Goal: Information Seeking & Learning: Check status

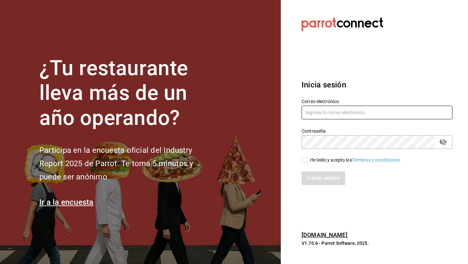
click at [323, 111] on input "text" at bounding box center [377, 113] width 151 height 14
type input "[EMAIL_ADDRESS][DOMAIN_NAME]"
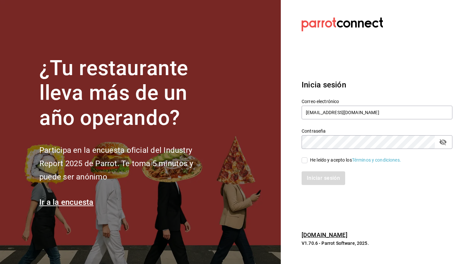
click at [305, 161] on input "He leído y acepto los Términos y condiciones." at bounding box center [305, 160] width 6 height 6
checkbox input "true"
click at [302, 171] on button "Iniciar sesión" at bounding box center [324, 178] width 44 height 14
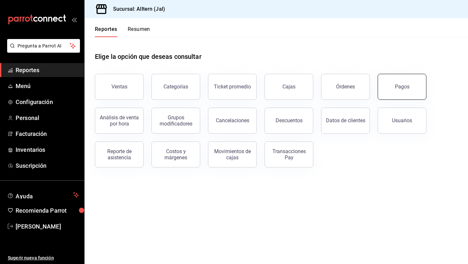
click at [405, 76] on button "Pagos" at bounding box center [402, 87] width 49 height 26
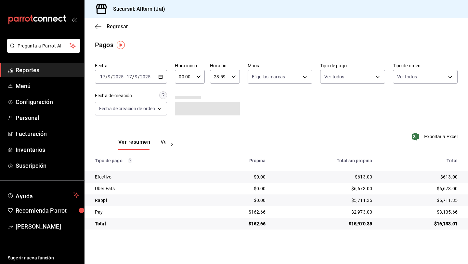
click at [161, 78] on icon "button" at bounding box center [160, 76] width 5 height 5
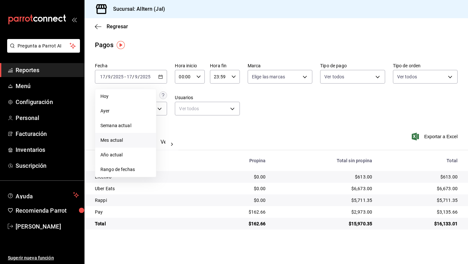
click at [111, 140] on span "Mes actual" at bounding box center [125, 140] width 50 height 7
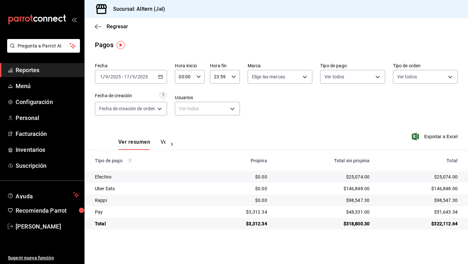
click at [35, 72] on span "Reportes" at bounding box center [47, 70] width 63 height 9
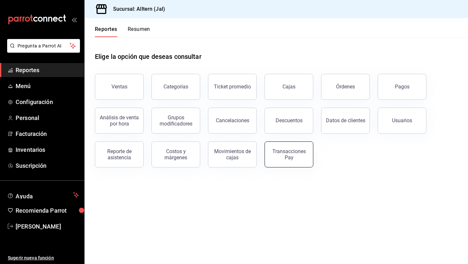
click at [290, 155] on div "Transacciones Pay" at bounding box center [289, 154] width 40 height 12
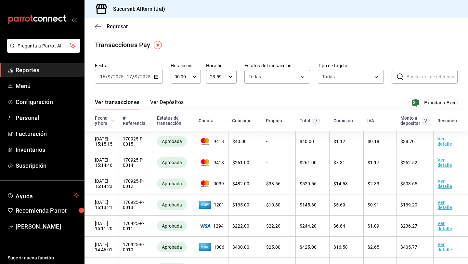
click at [157, 76] on icon "button" at bounding box center [156, 76] width 5 height 5
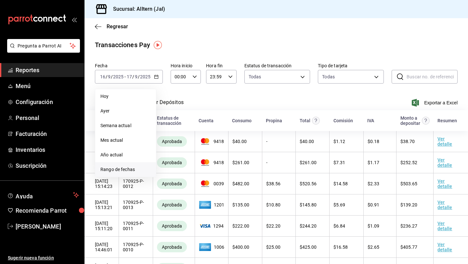
click at [119, 168] on span "Rango de fechas" at bounding box center [125, 169] width 50 height 7
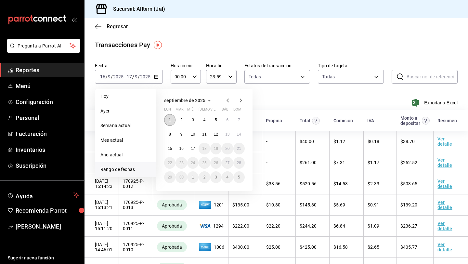
click at [172, 121] on button "1" at bounding box center [169, 120] width 11 height 12
click at [169, 151] on button "15" at bounding box center [169, 149] width 11 height 12
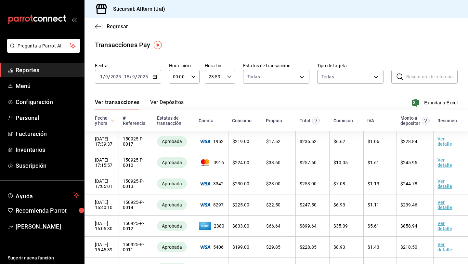
click at [161, 100] on button "Ver Depósitos" at bounding box center [167, 104] width 34 height 11
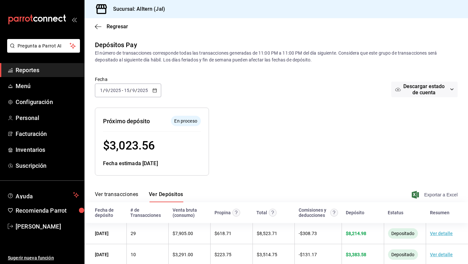
click at [441, 193] on span "Exportar a Excel" at bounding box center [435, 195] width 45 height 8
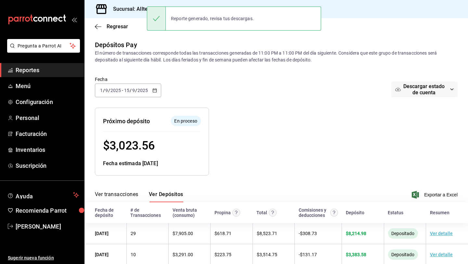
click at [34, 69] on span "Reportes" at bounding box center [47, 70] width 63 height 9
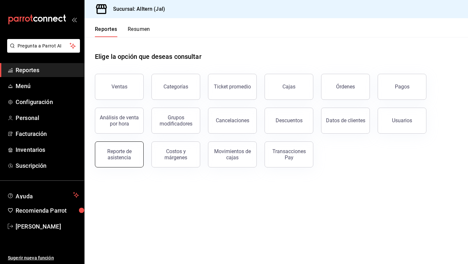
click at [122, 154] on div "Reporte de asistencia" at bounding box center [119, 154] width 40 height 12
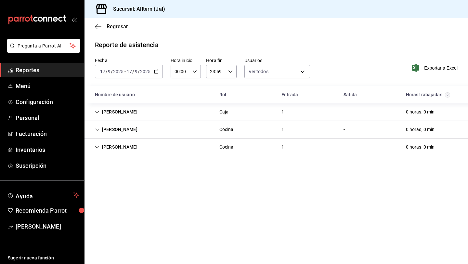
click at [155, 72] on icon "button" at bounding box center [156, 71] width 5 height 5
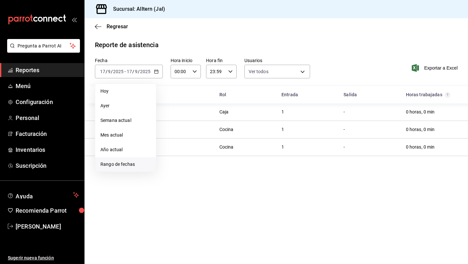
click at [128, 161] on span "Rango de fechas" at bounding box center [125, 164] width 50 height 7
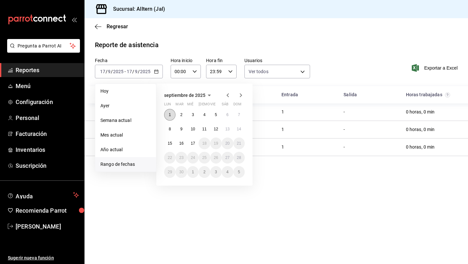
click at [172, 116] on button "1" at bounding box center [169, 115] width 11 height 12
click at [167, 142] on button "15" at bounding box center [169, 144] width 11 height 12
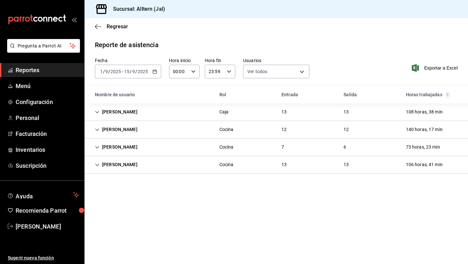
click at [106, 117] on div "Cinthya Estrada" at bounding box center [116, 112] width 53 height 12
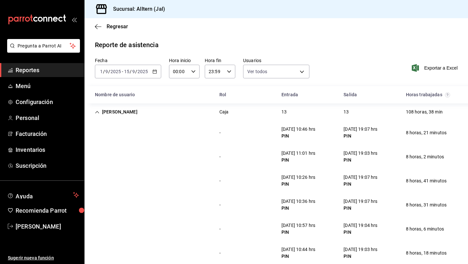
click at [108, 110] on div "Cinthya Estrada" at bounding box center [116, 112] width 53 height 12
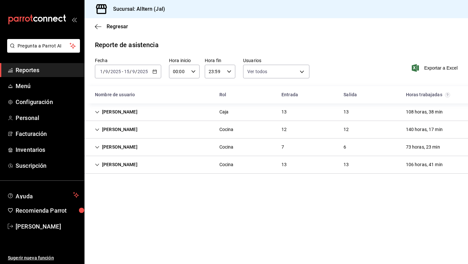
click at [100, 129] on div "Mauricio Santillán" at bounding box center [116, 130] width 53 height 12
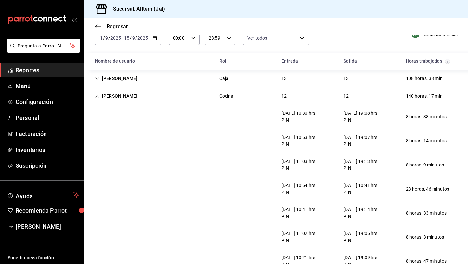
scroll to position [33, 0]
click at [115, 95] on div "Mauricio Santillán" at bounding box center [116, 96] width 53 height 12
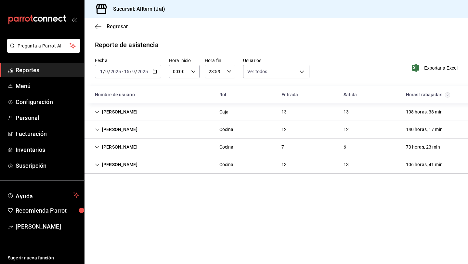
scroll to position [0, 0]
click at [114, 144] on div "Brisa Santillán" at bounding box center [116, 147] width 53 height 12
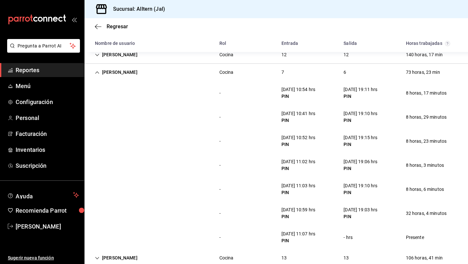
scroll to position [88, 0]
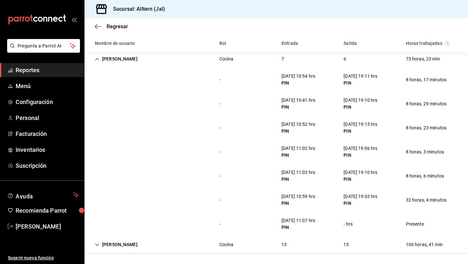
click at [113, 249] on div "Alexis Alvarado" at bounding box center [116, 245] width 53 height 12
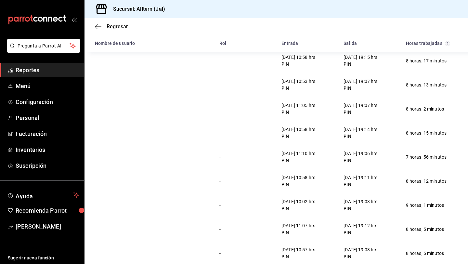
scroll to position [401, 0]
